Goal: Task Accomplishment & Management: Manage account settings

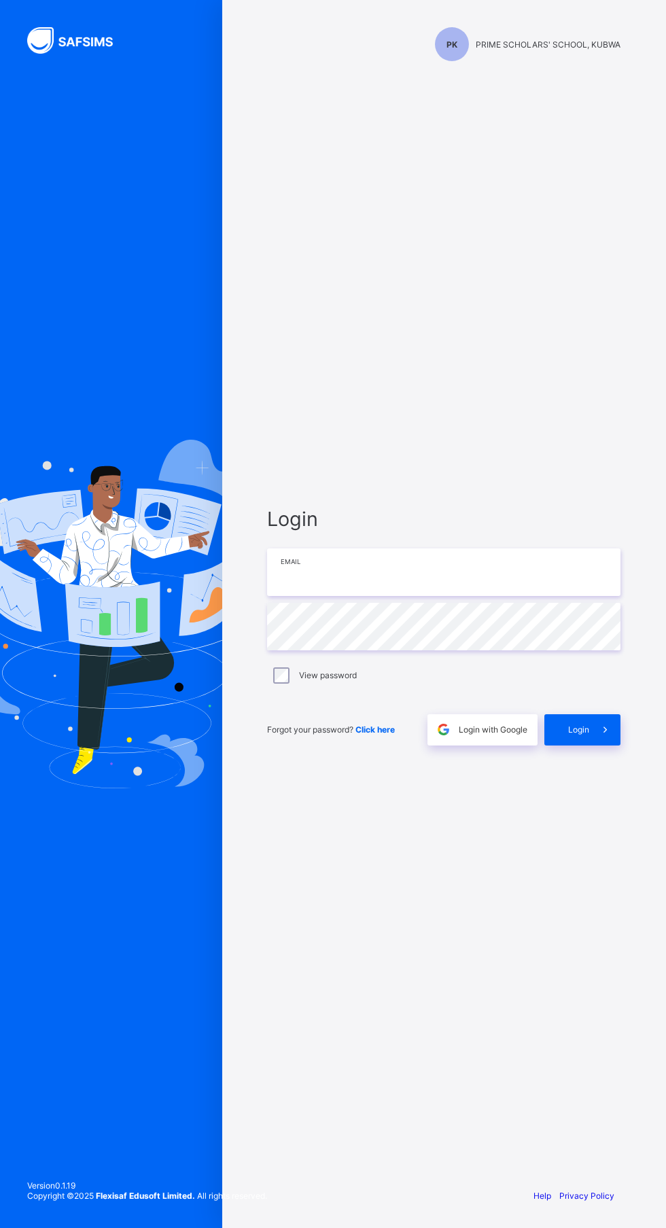
click at [512, 596] on input "email" at bounding box center [443, 572] width 353 height 48
type input "**********"
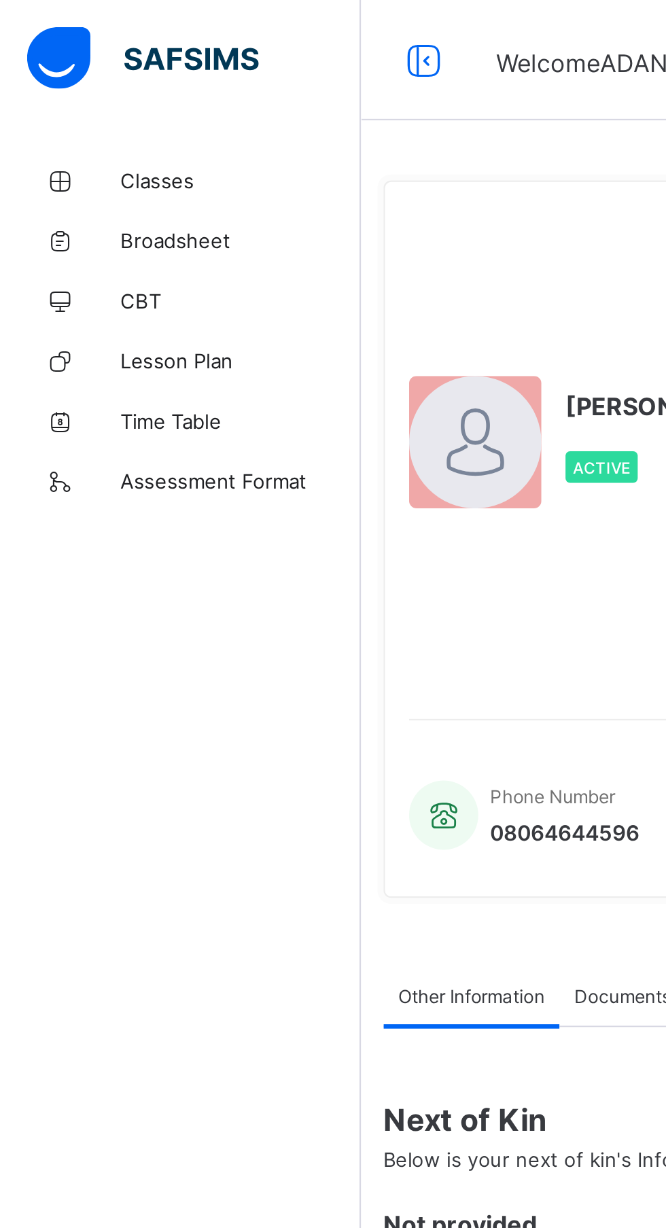
click at [125, 215] on span "Assessment Format" at bounding box center [108, 217] width 109 height 11
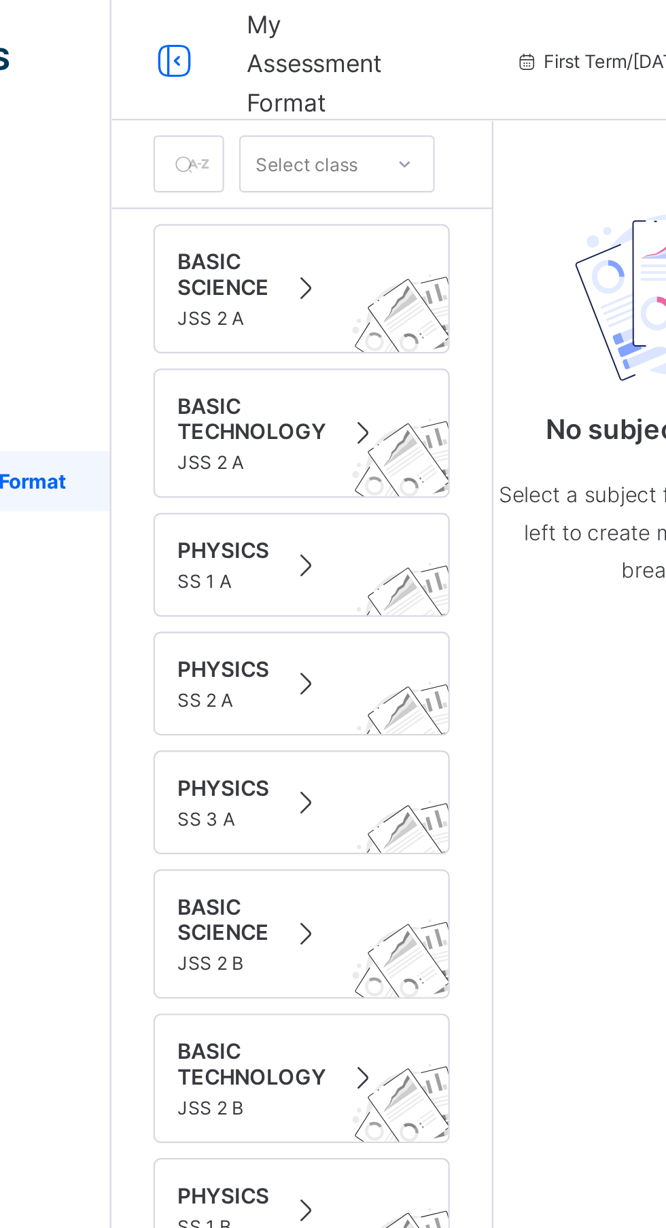
click at [238, 251] on div "PHYSICS SS 1 A" at bounding box center [249, 255] width 112 height 25
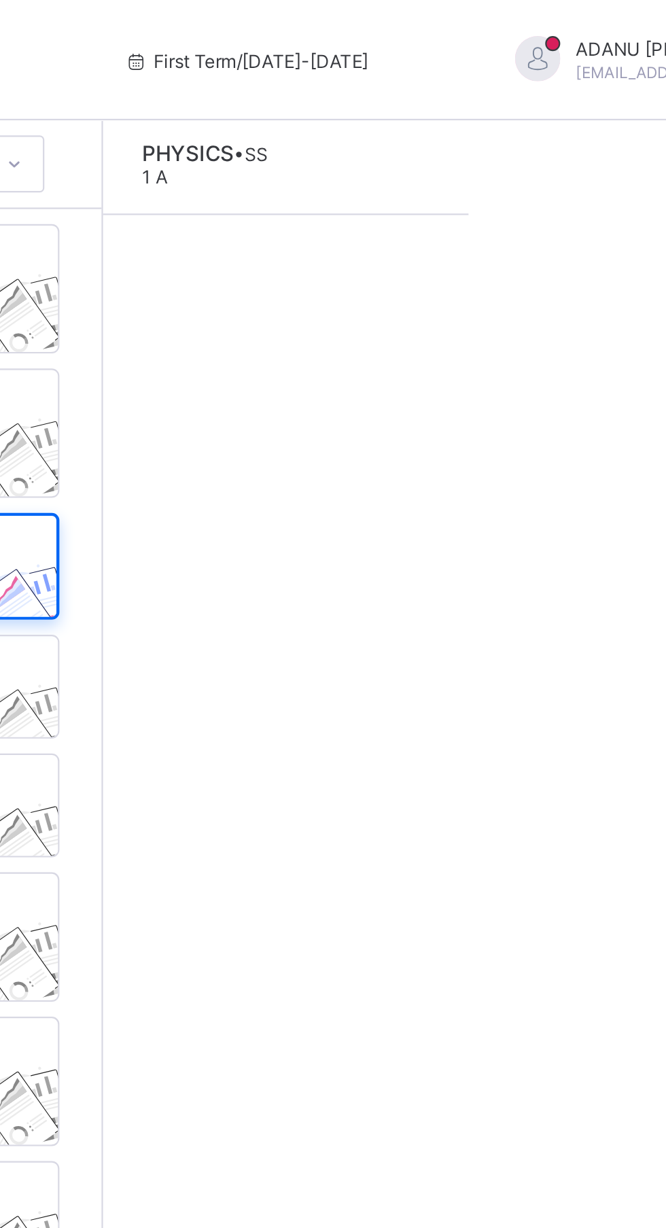
click at [394, 86] on div "PHYSICS • SS 1 A" at bounding box center [381, 75] width 57 height 24
click at [372, 75] on span "SS 1 A" at bounding box center [381, 75] width 57 height 20
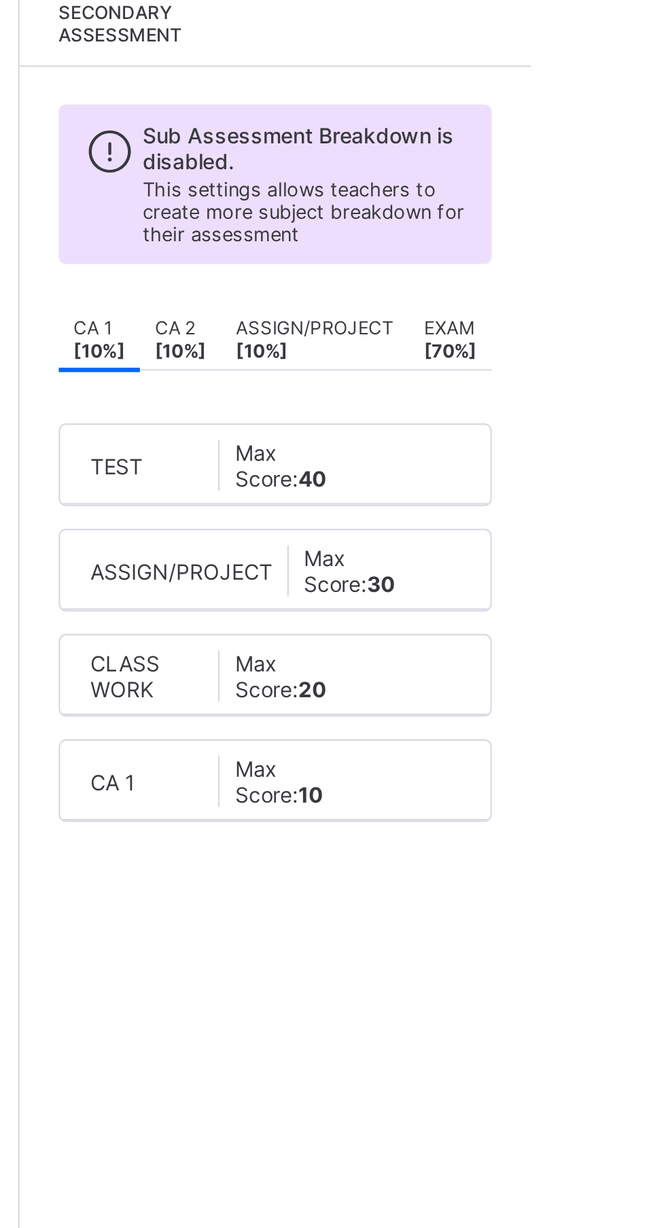
click at [497, 306] on div "TEST Max Score: 40" at bounding box center [451, 307] width 167 height 23
click at [451, 319] on div "Max Score: 40" at bounding box center [450, 307] width 51 height 23
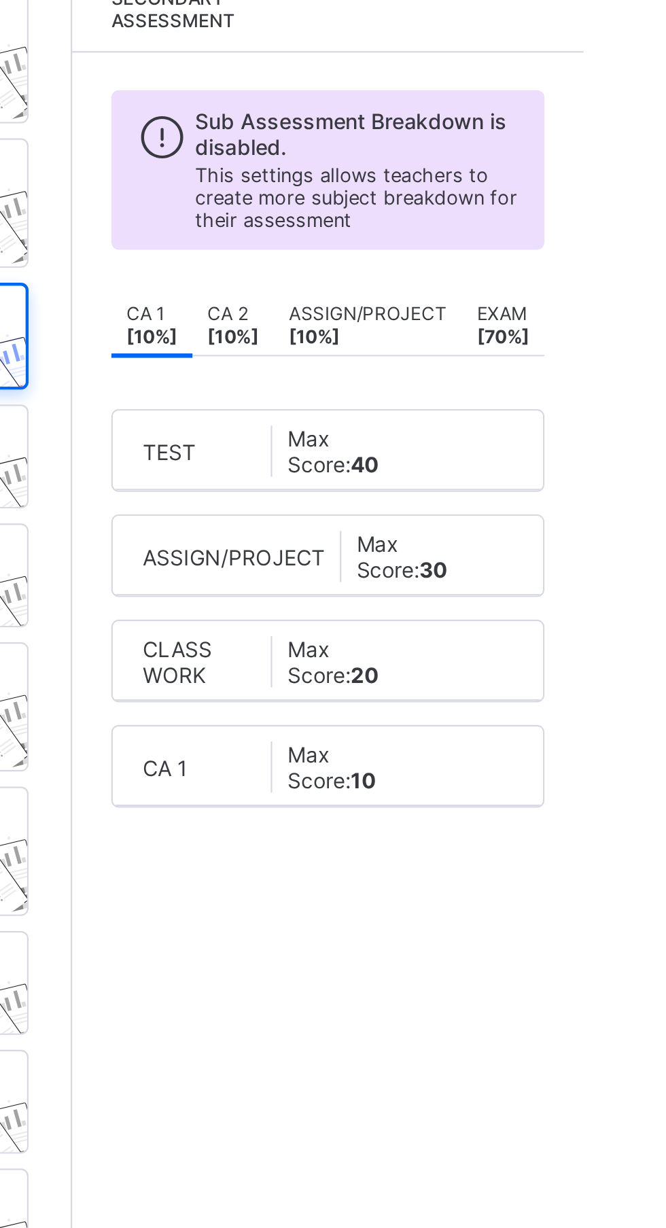
click at [412, 251] on b "[ 10 %]" at bounding box center [408, 256] width 23 height 10
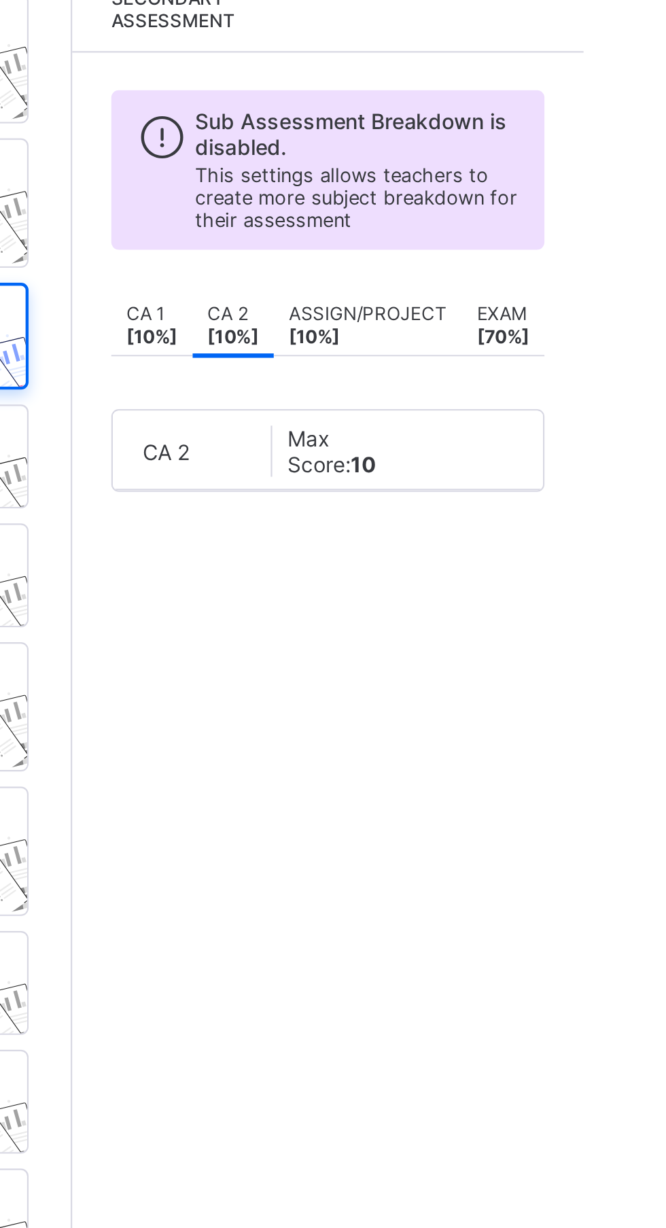
click at [371, 255] on b "[ 10 %]" at bounding box center [371, 256] width 23 height 10
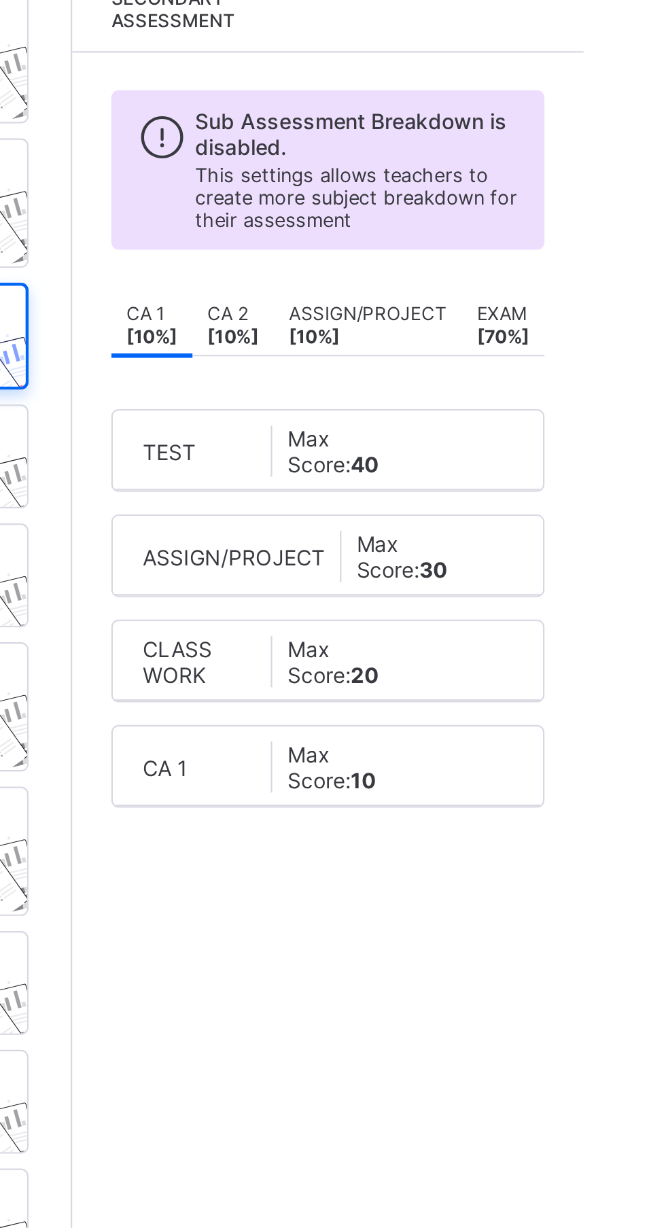
click at [393, 304] on div "TEST Max Score: 40" at bounding box center [451, 307] width 167 height 23
click at [389, 308] on span "TEST" at bounding box center [380, 308] width 24 height 12
click at [471, 314] on div "Max Score: 40" at bounding box center [450, 307] width 51 height 23
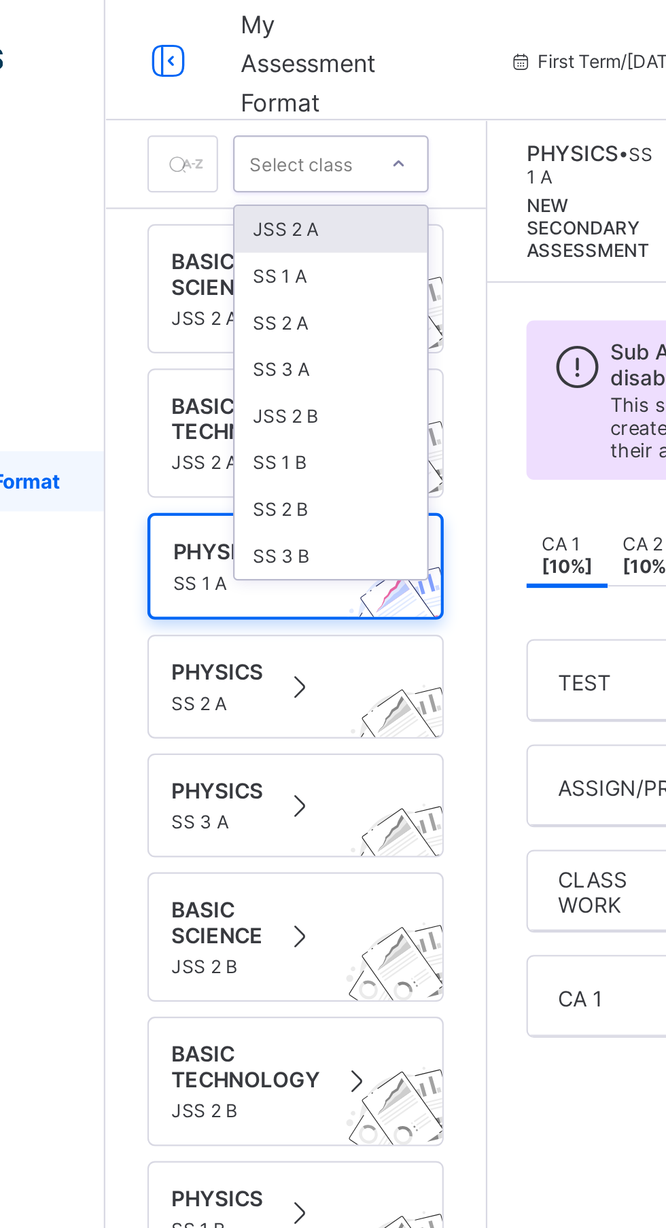
click at [245, 190] on div "JSS 2 B" at bounding box center [264, 187] width 87 height 21
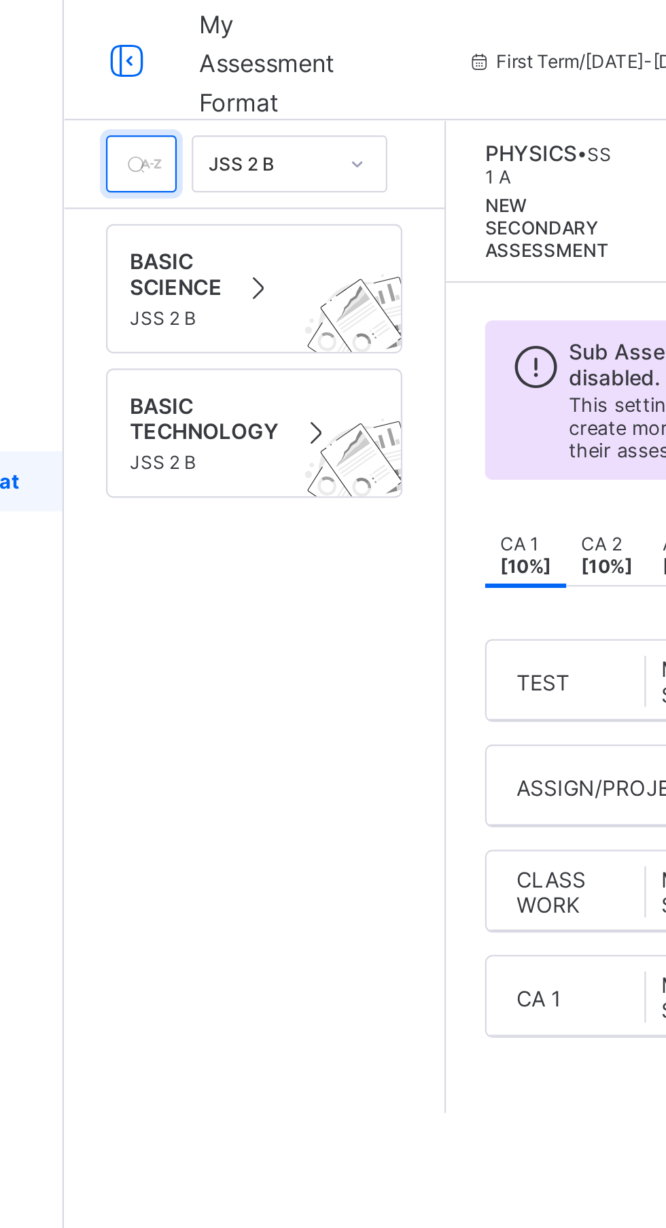
click at [207, 81] on input "text" at bounding box center [198, 74] width 32 height 26
click at [228, 132] on span "BASIC SCIENCE" at bounding box center [213, 123] width 41 height 23
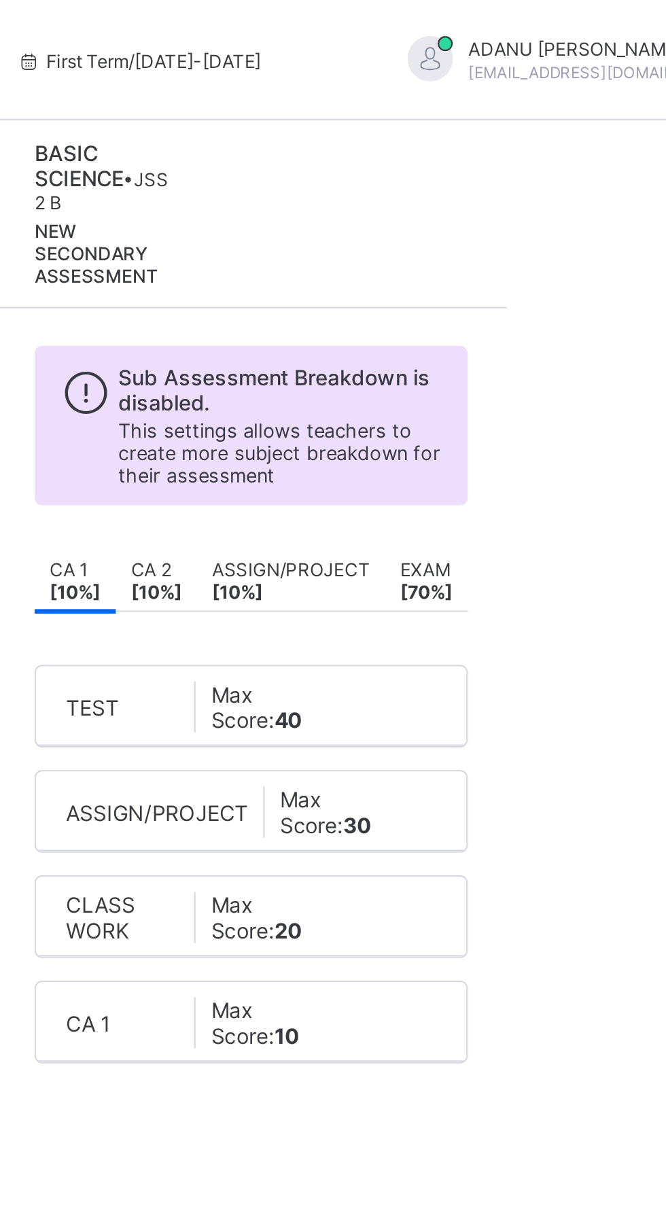
click at [603, 21] on div "[PERSON_NAME] [PERSON_NAME][EMAIL_ADDRESS][DOMAIN_NAME]" at bounding box center [603, 27] width 190 height 22
click at [486, 113] on div "BASIC SCIENCE • JSS 2 B NEW SECONDARY ASSESSMENT" at bounding box center [451, 96] width 196 height 67
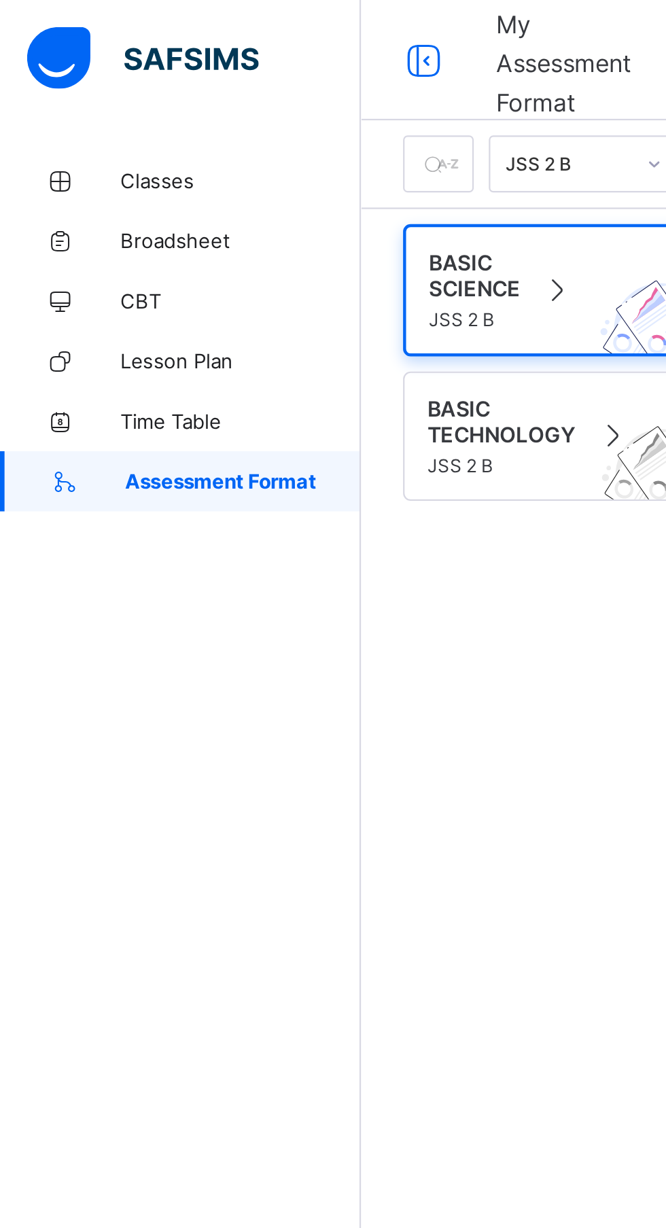
click at [106, 160] on span "Lesson Plan" at bounding box center [108, 163] width 109 height 11
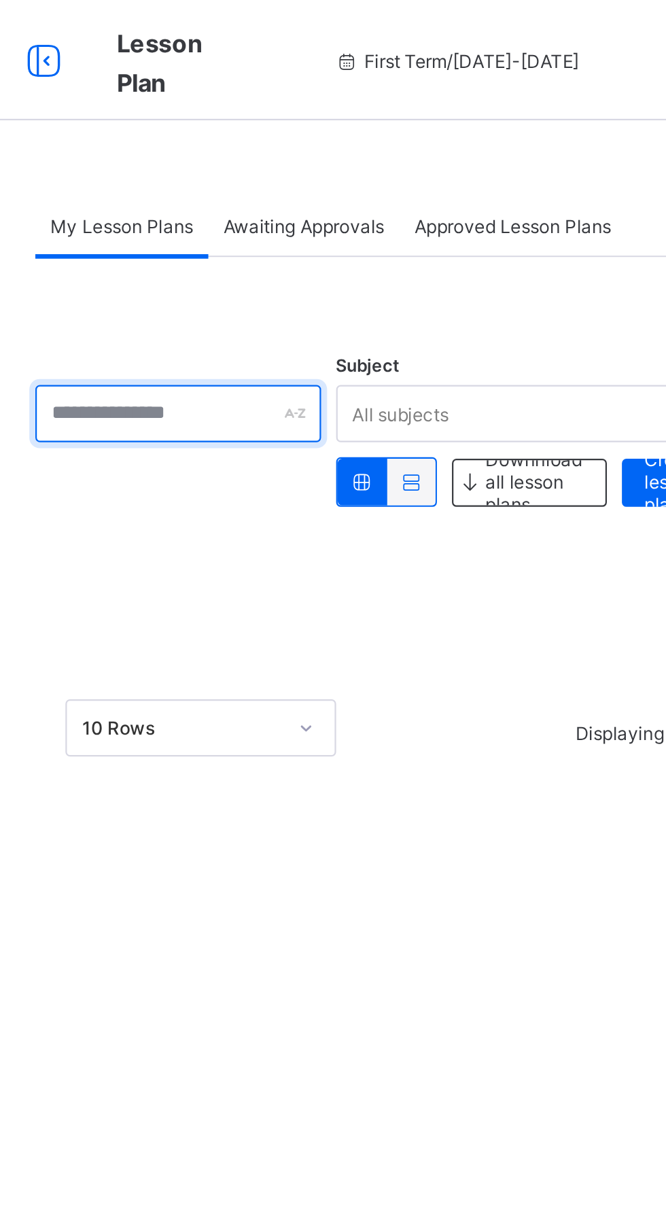
click at [287, 190] on input "text" at bounding box center [252, 187] width 129 height 26
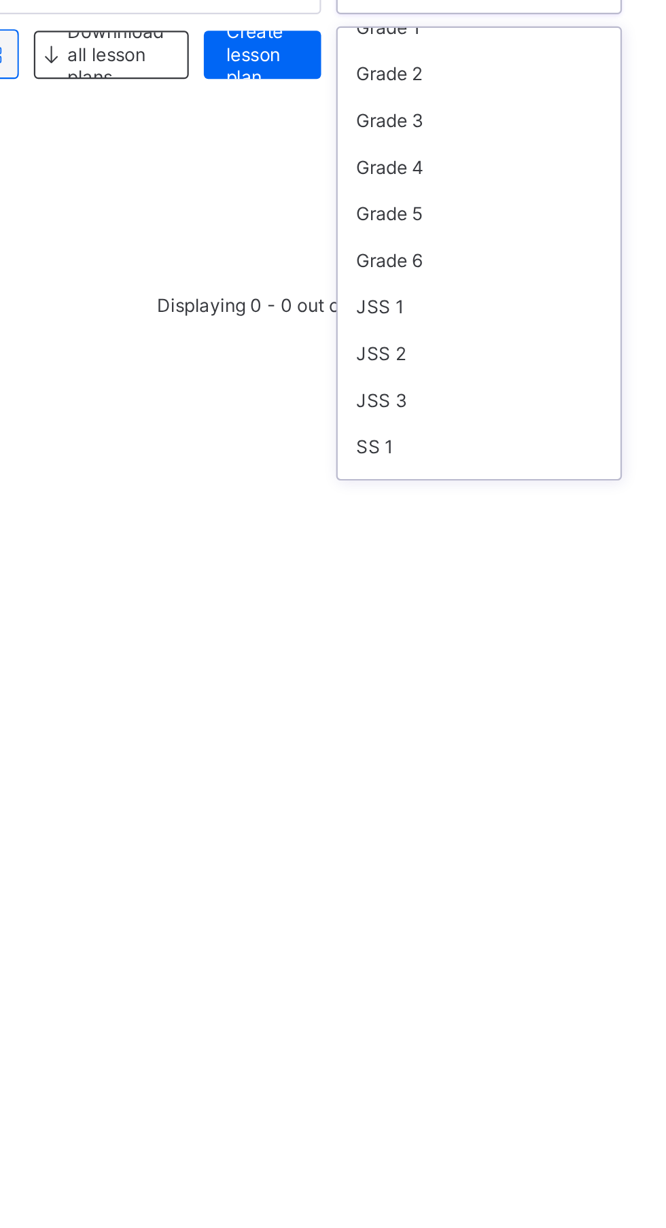
scroll to position [128, 0]
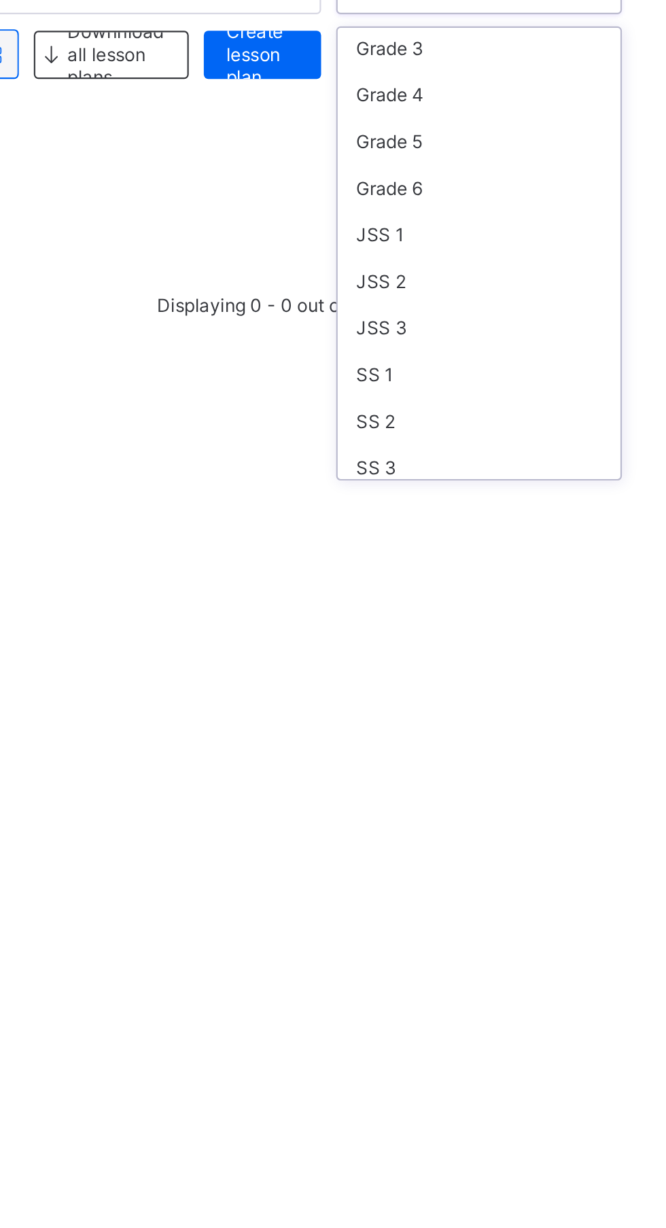
click at [534, 366] on div "SS 1" at bounding box center [577, 362] width 128 height 21
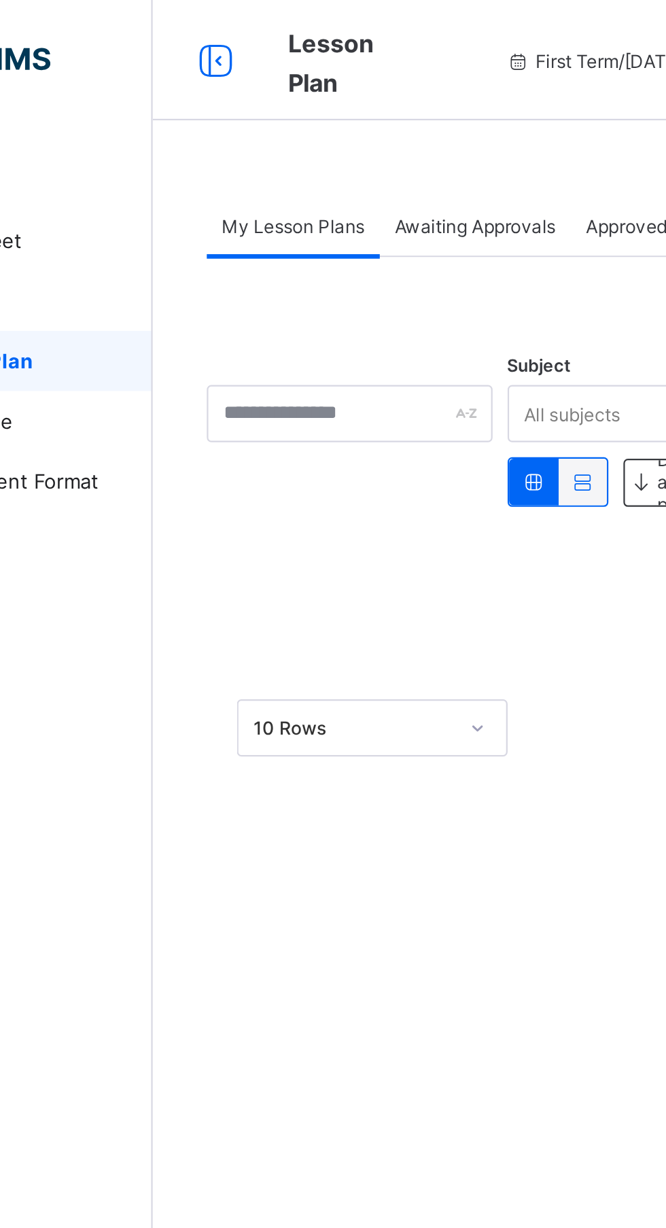
click at [197, 35] on icon at bounding box center [191, 28] width 23 height 20
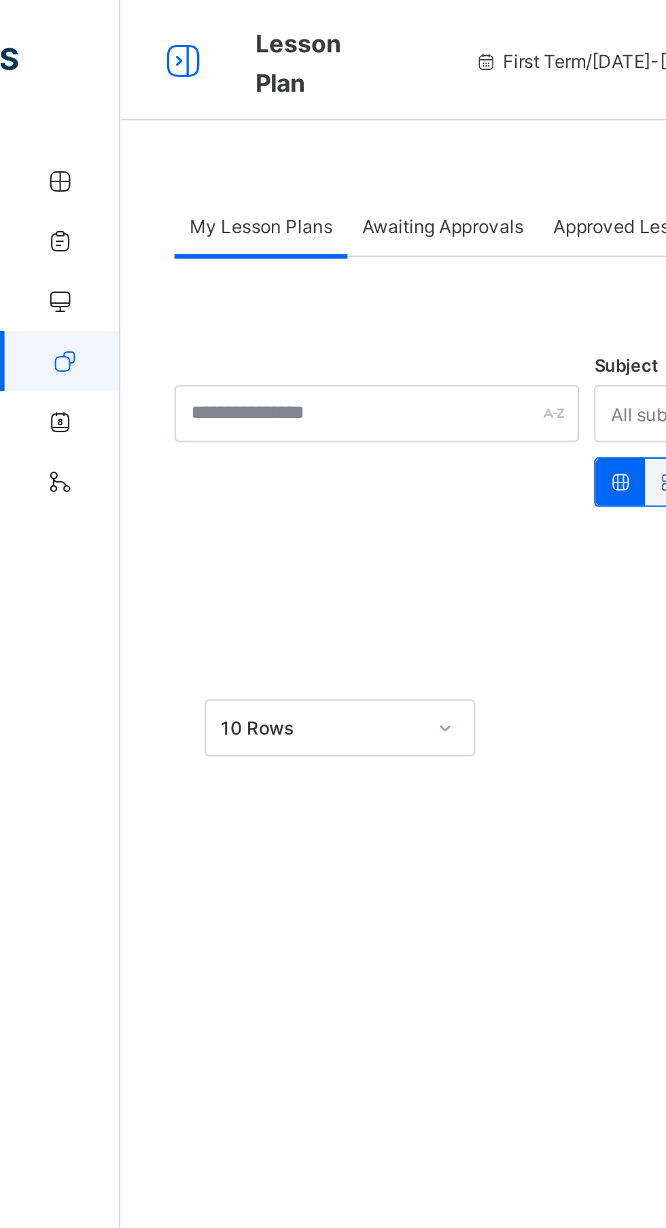
click at [90, 35] on icon at bounding box center [82, 28] width 23 height 20
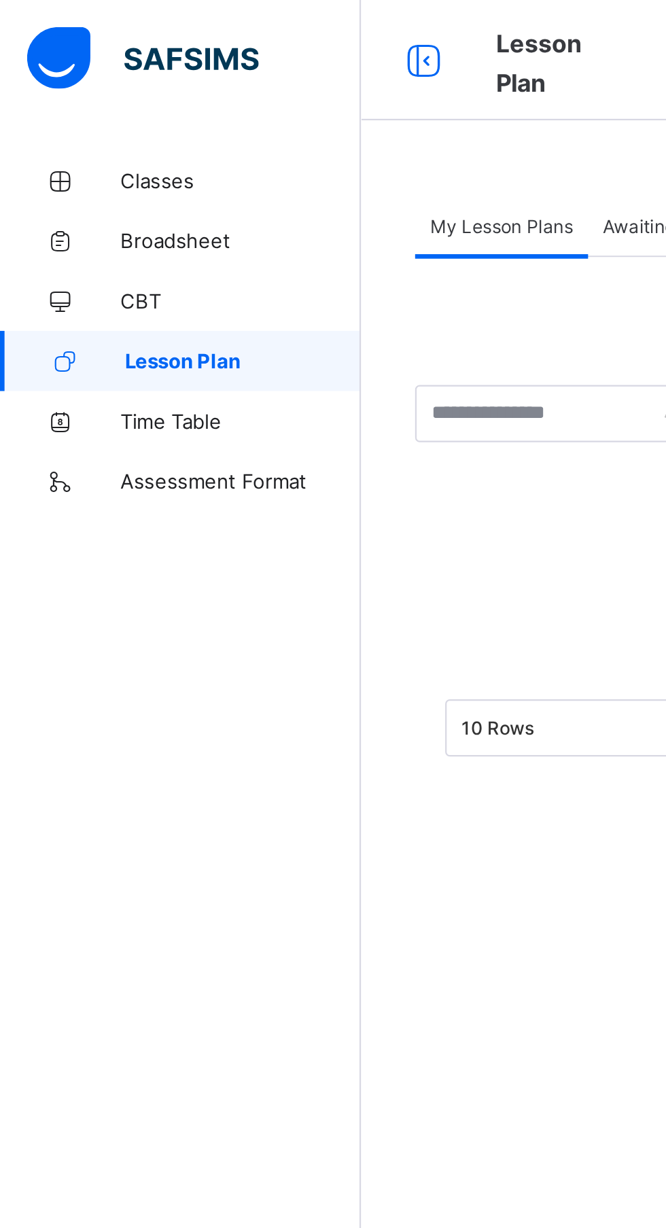
click at [75, 83] on span "Classes" at bounding box center [108, 81] width 109 height 11
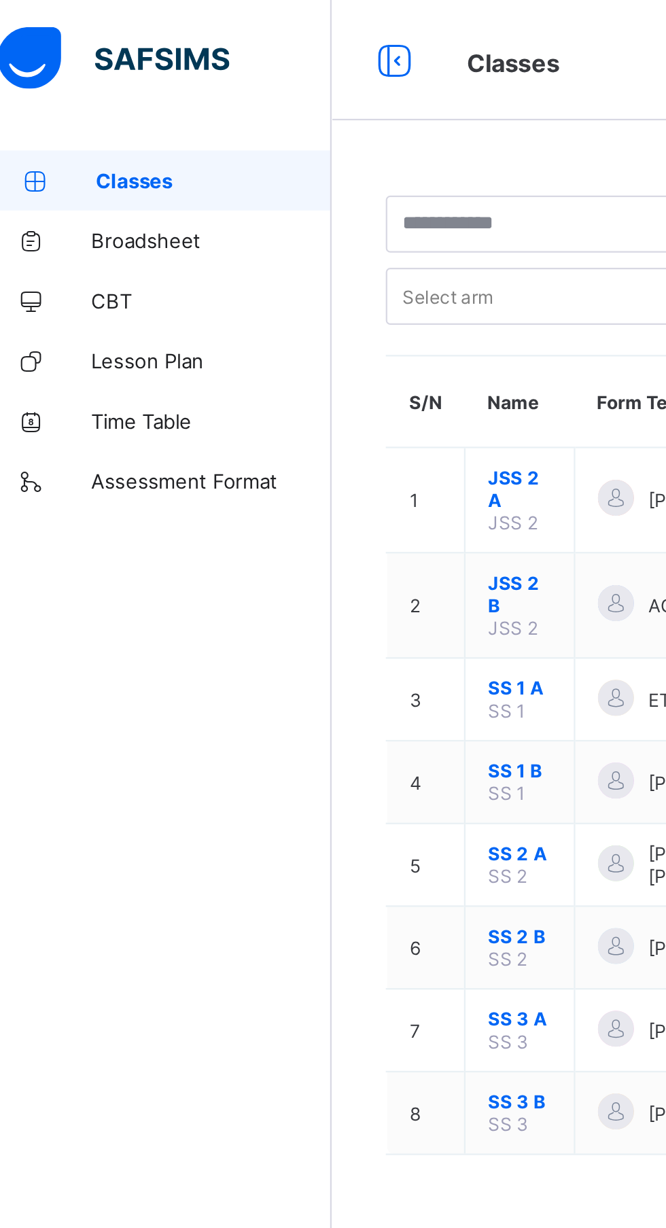
click at [73, 112] on span "Broadsheet" at bounding box center [108, 108] width 109 height 11
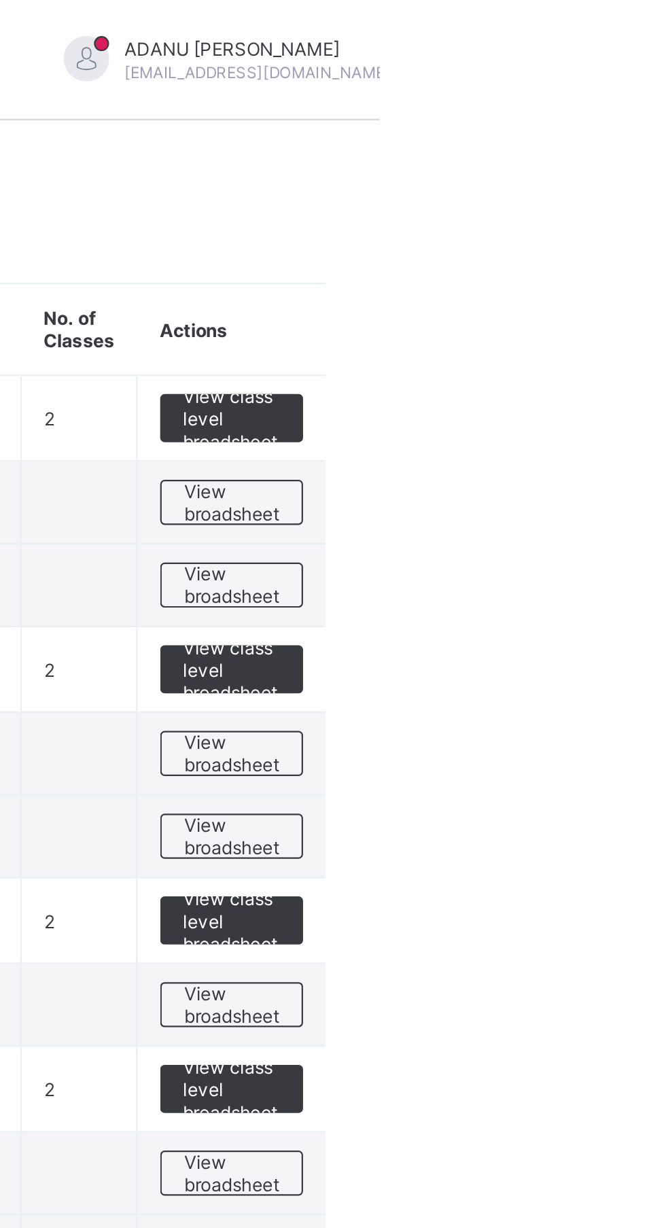
click at [602, 35] on div "[PERSON_NAME] [PERSON_NAME][EMAIL_ADDRESS][DOMAIN_NAME]" at bounding box center [605, 27] width 190 height 22
click at [605, 139] on span "Logout" at bounding box center [650, 134] width 90 height 16
